Goal: Transaction & Acquisition: Purchase product/service

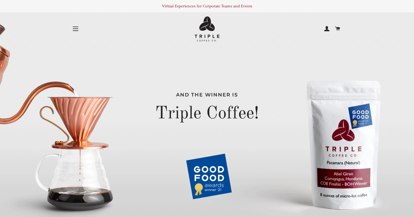
click at [75, 26] on button "Site navigation" at bounding box center [76, 29] width 14 height 14
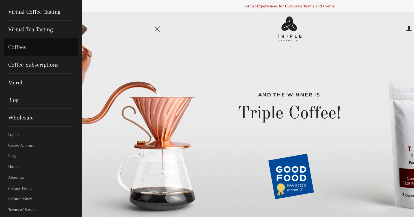
click at [19, 47] on link "Coffees" at bounding box center [41, 47] width 74 height 18
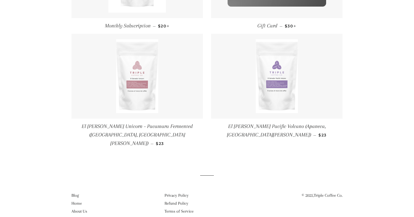
scroll to position [168, 0]
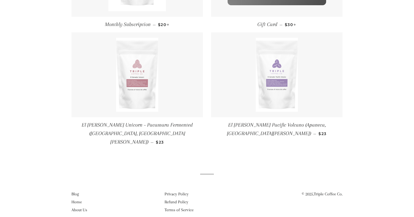
click at [270, 86] on img at bounding box center [276, 75] width 42 height 74
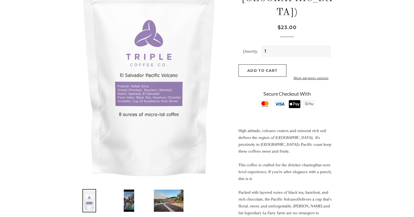
scroll to position [117, 0]
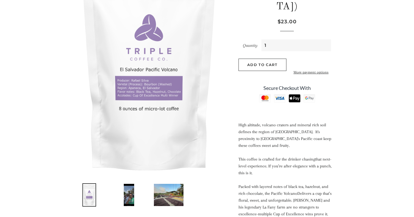
click at [126, 196] on img at bounding box center [128, 194] width 11 height 23
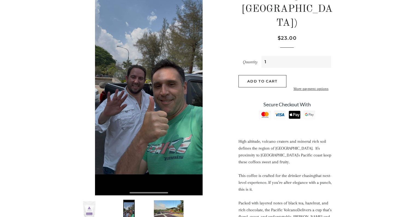
scroll to position [105, 0]
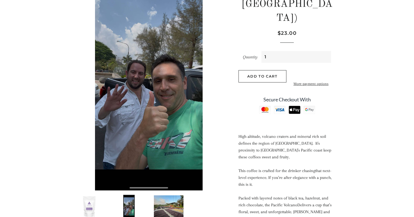
click at [164, 203] on img at bounding box center [168, 205] width 31 height 23
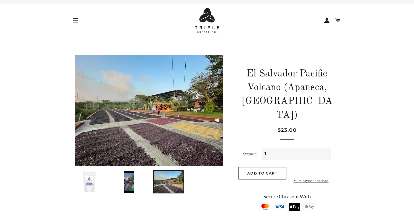
scroll to position [3, 0]
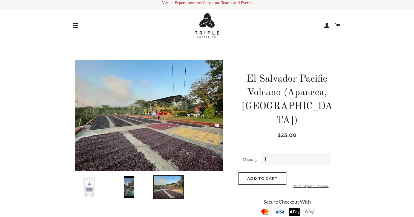
click at [160, 114] on img at bounding box center [149, 115] width 148 height 111
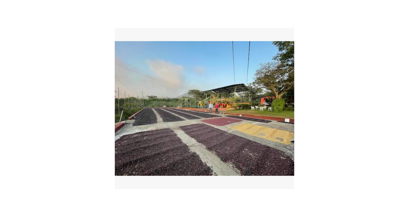
click at [339, 50] on button "button" at bounding box center [372, 108] width 83 height 217
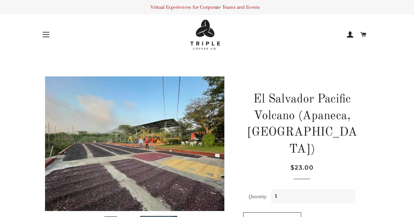
scroll to position [0, 0]
